Goal: Information Seeking & Learning: Find specific fact

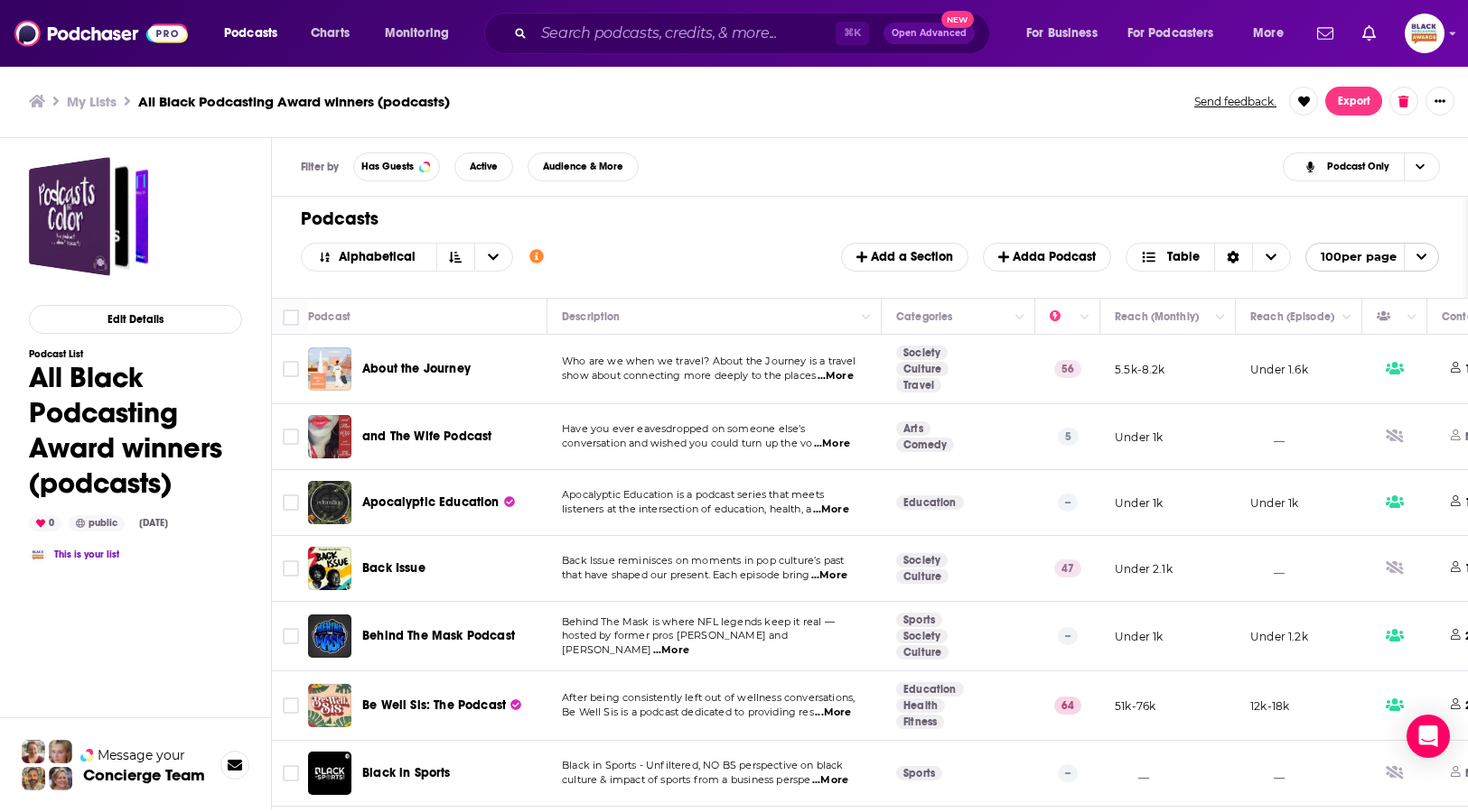
click at [530, 253] on icon "Show additional information" at bounding box center [536, 257] width 15 height 15
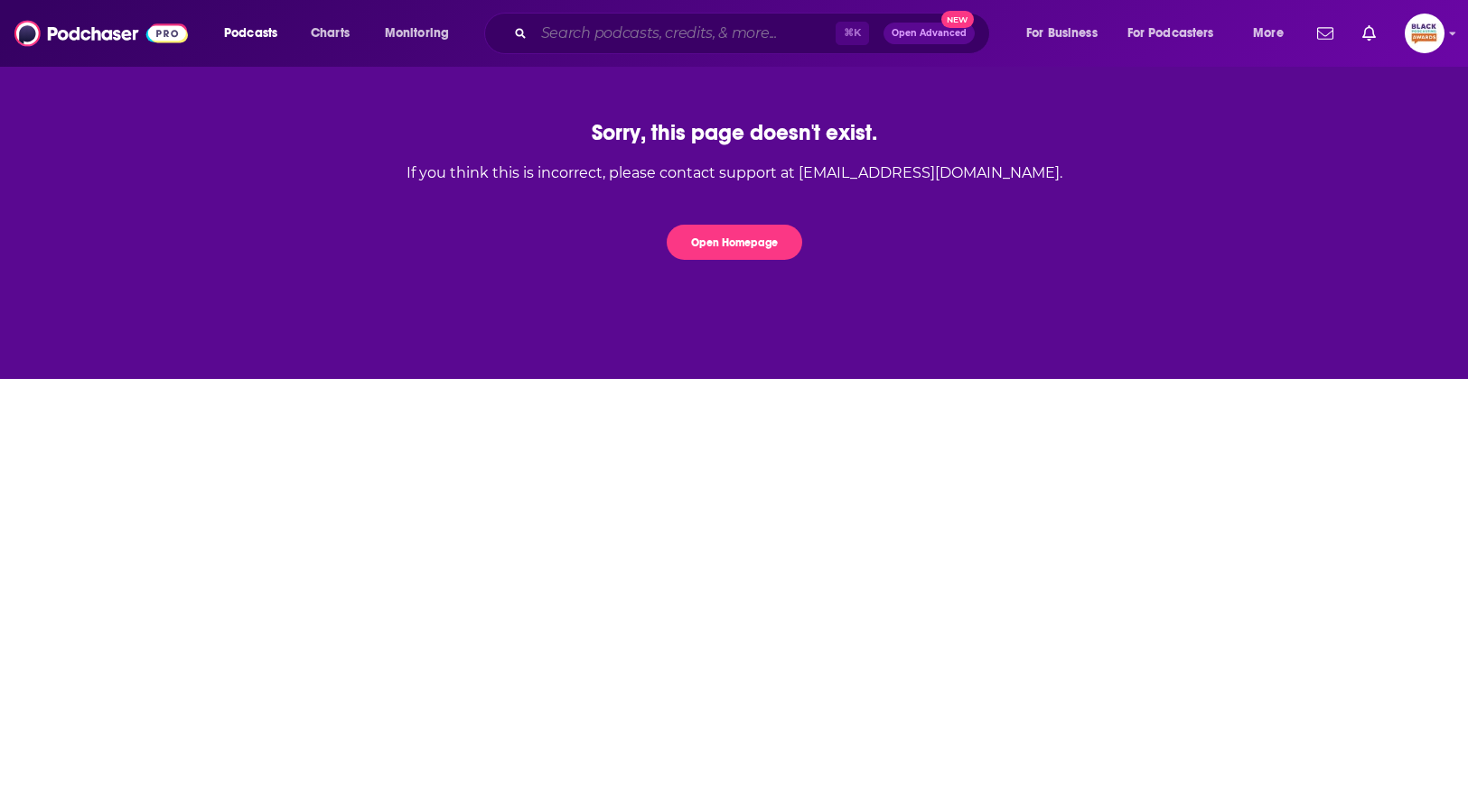
click at [556, 29] on input "Search podcasts, credits, & more..." at bounding box center [684, 34] width 302 height 29
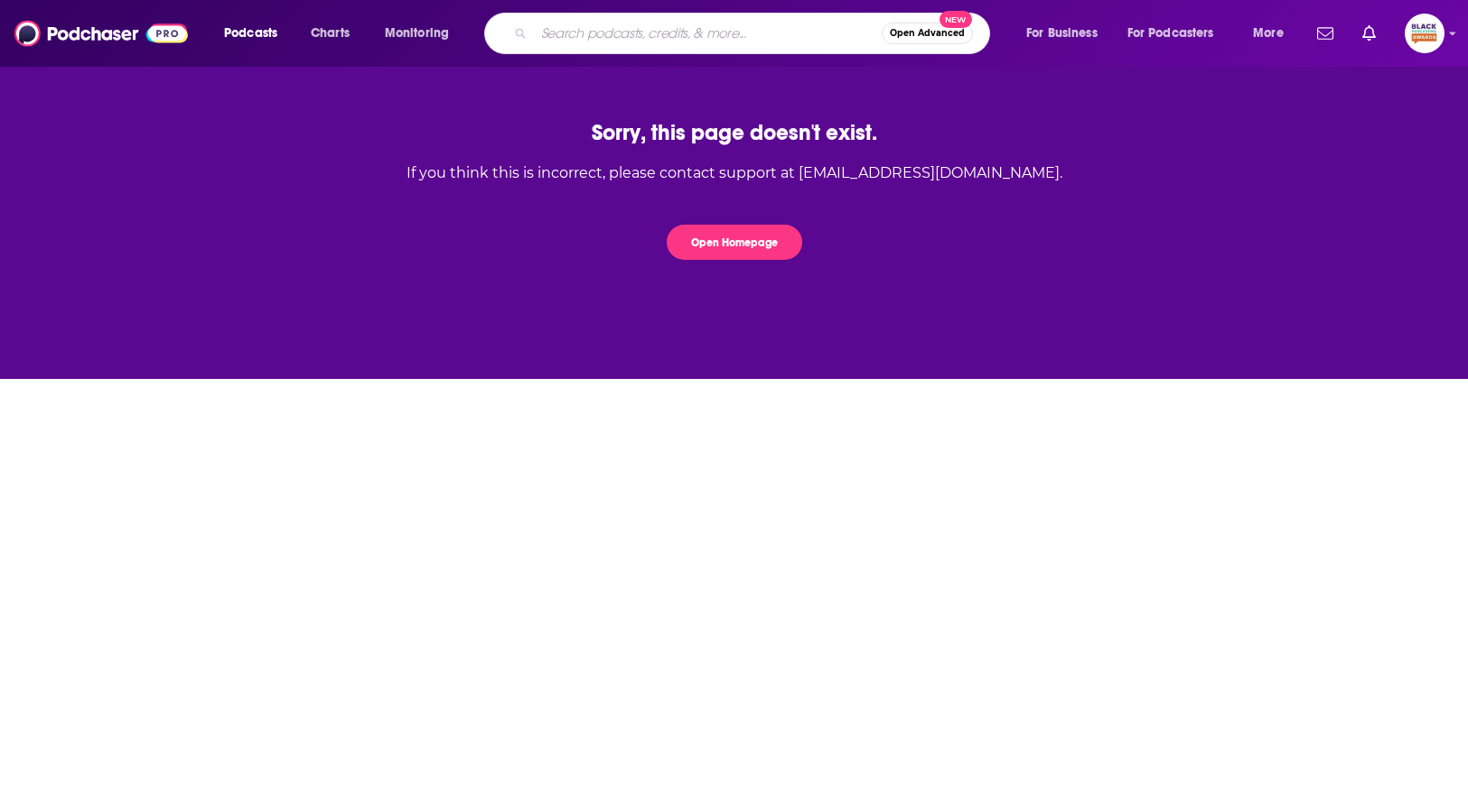
paste input "The Road to Black Tech Week"
type input "The Road to Black Tech Week"
